Goal: Task Accomplishment & Management: Manage account settings

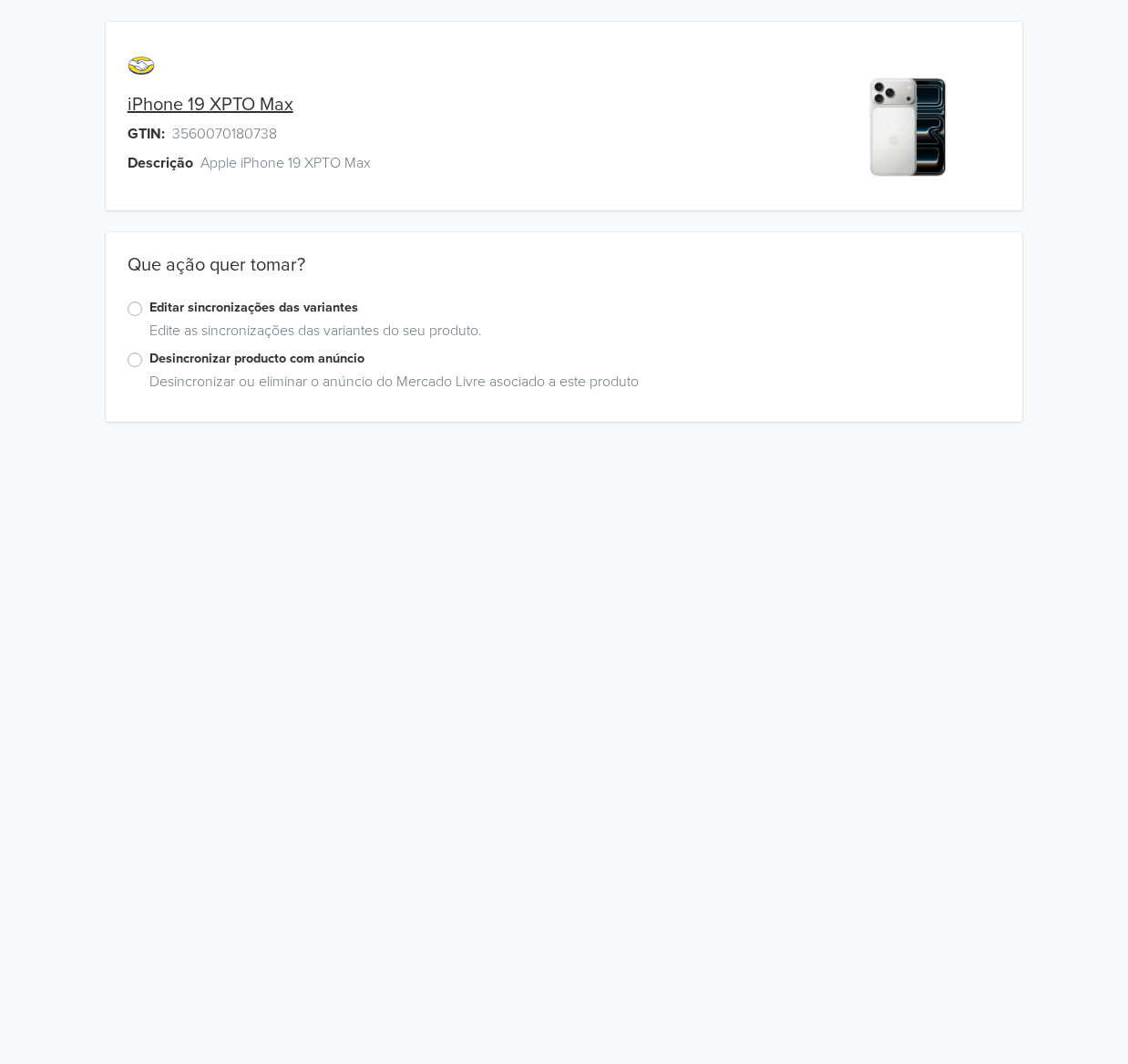
click at [240, 344] on div "Edite as sincronizações das variantes do seu produto." at bounding box center [571, 334] width 859 height 29
click at [242, 356] on label "Desincronizar producto com anúncio" at bounding box center [575, 358] width 852 height 20
click at [0, 0] on input "Desincronizar producto com anúncio" at bounding box center [0, 0] width 0 height 0
click at [191, 514] on label "Eliminar o anúncio" at bounding box center [201, 519] width 103 height 20
click at [0, 0] on input "Eliminar o anúncio" at bounding box center [0, 0] width 0 height 0
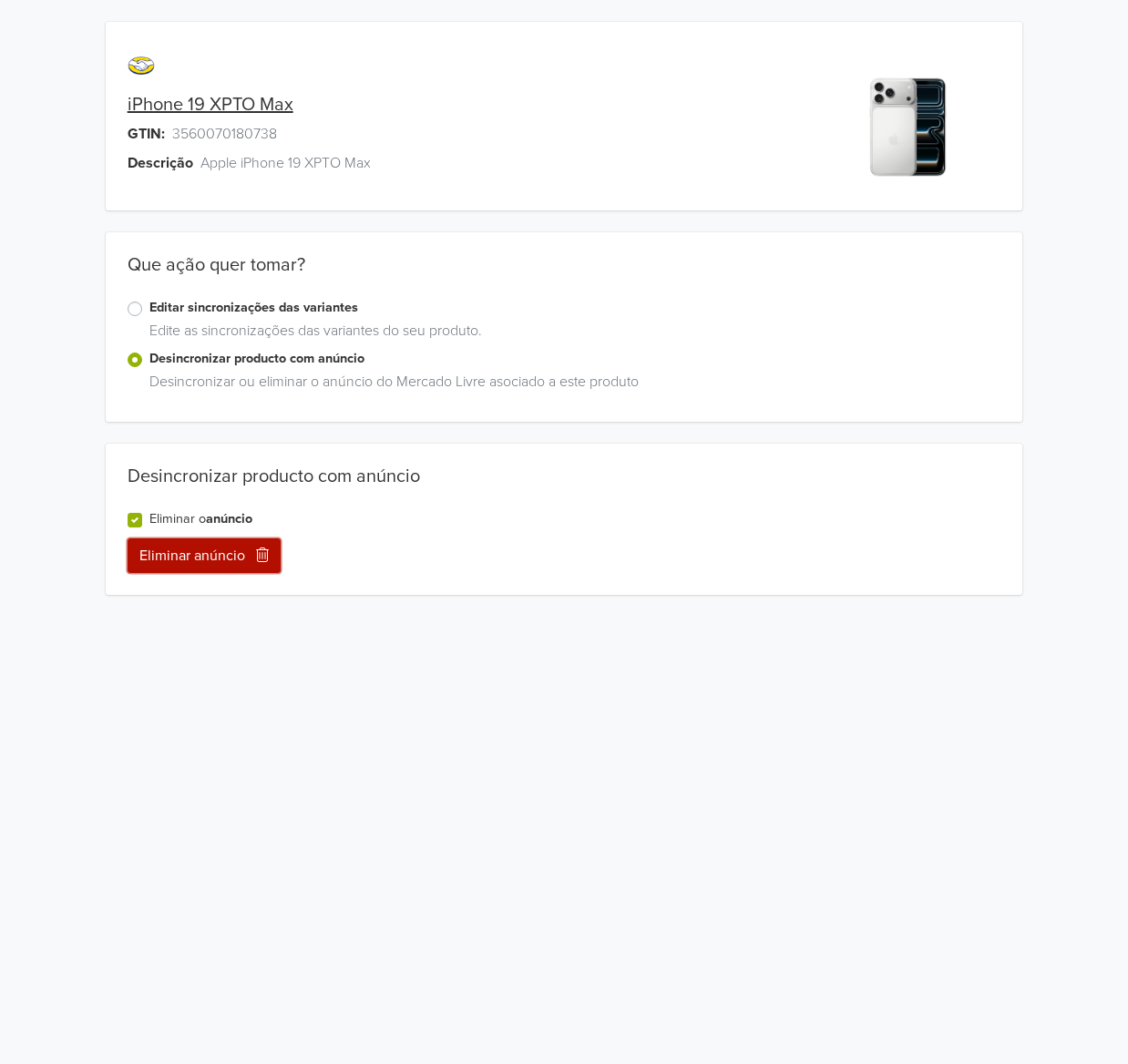
click at [224, 556] on button "Eliminar anúncio" at bounding box center [204, 555] width 153 height 35
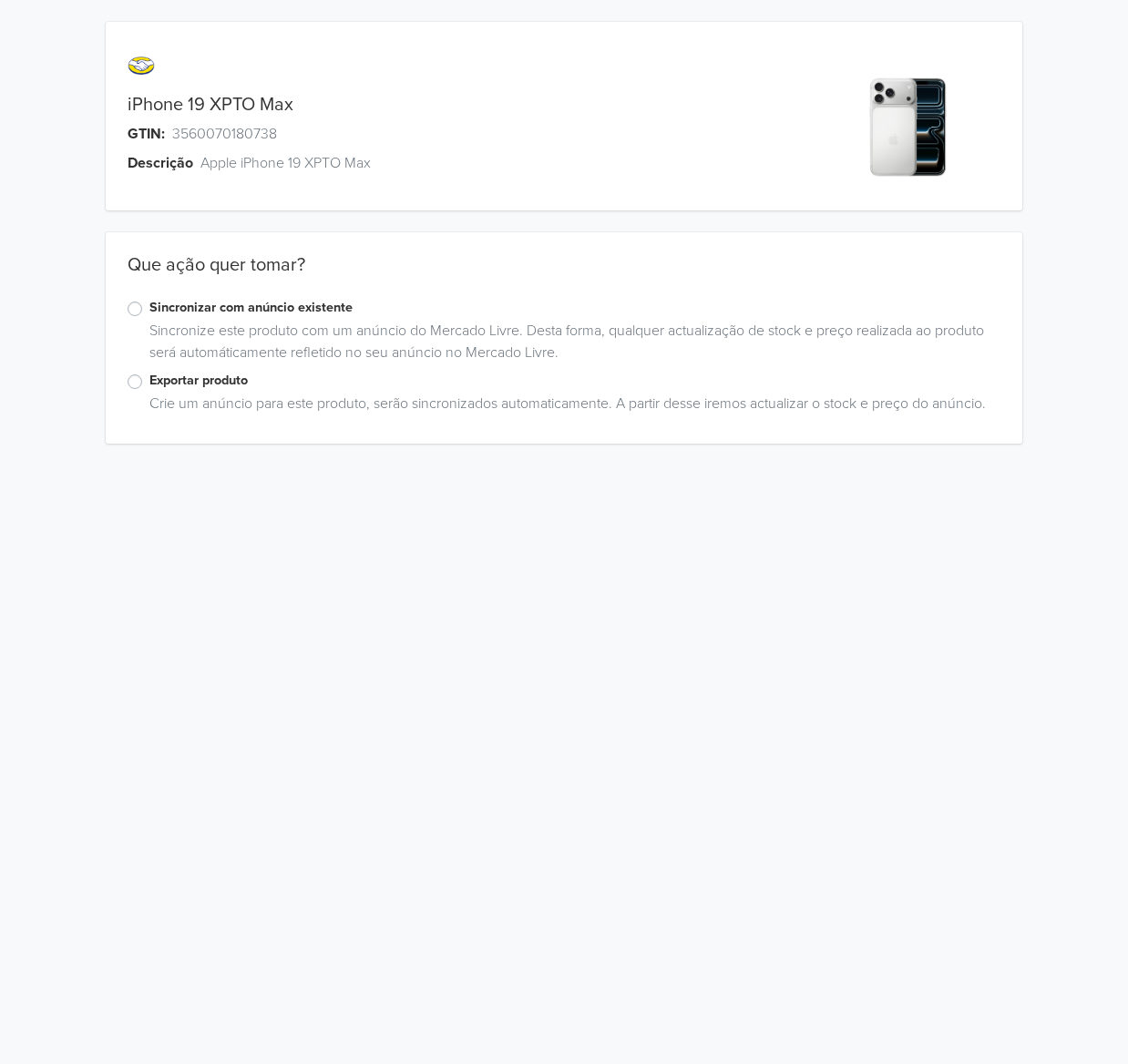
click at [133, 68] on span at bounding box center [414, 66] width 573 height 44
click at [138, 65] on span at bounding box center [414, 66] width 573 height 44
click at [206, 135] on span "3560070180738" at bounding box center [224, 133] width 105 height 22
copy span "3560070180738"
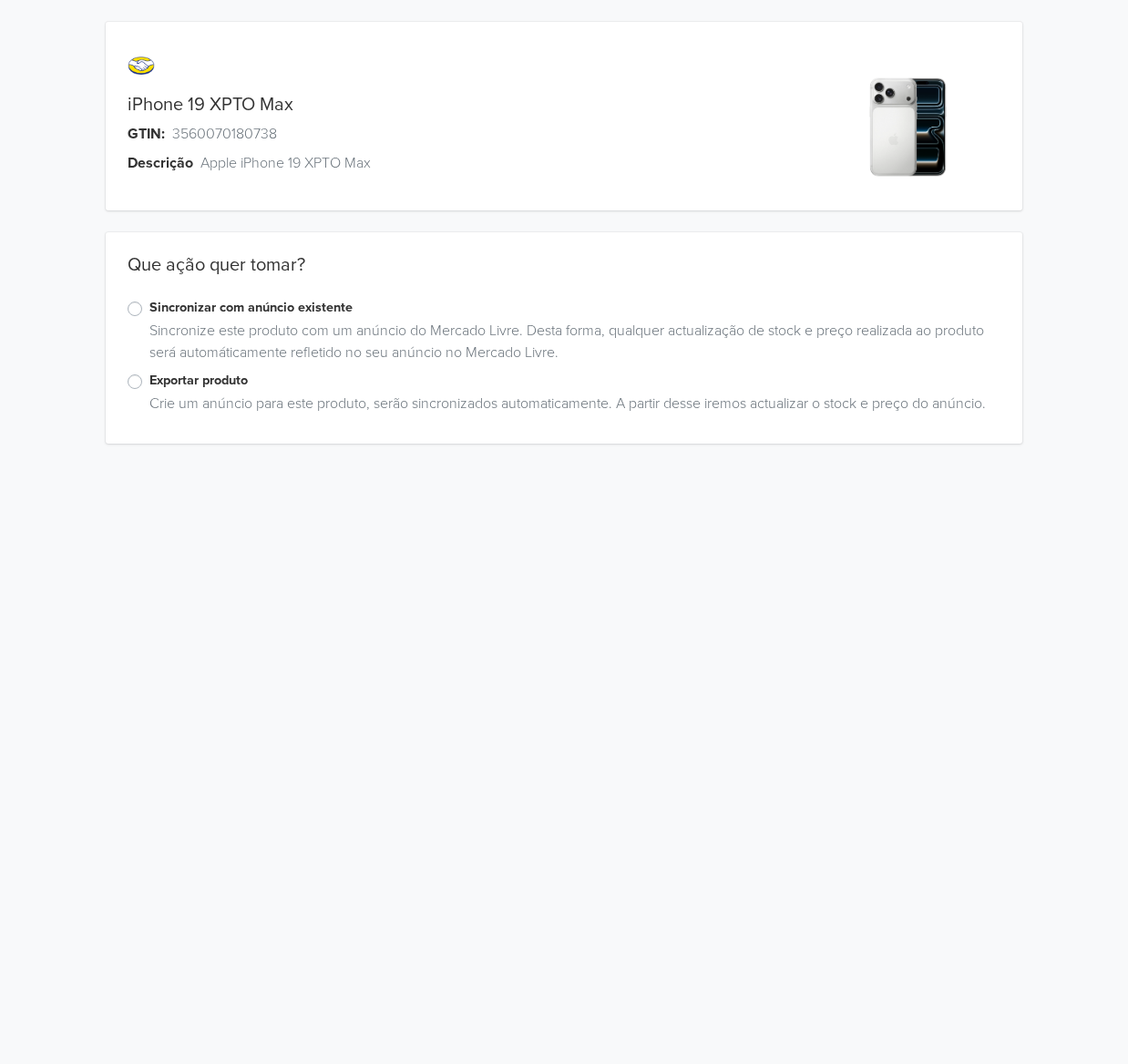
click at [231, 254] on div "Que ação quer tomar?" at bounding box center [565, 276] width 918 height 44
